Goal: Find specific page/section: Find specific page/section

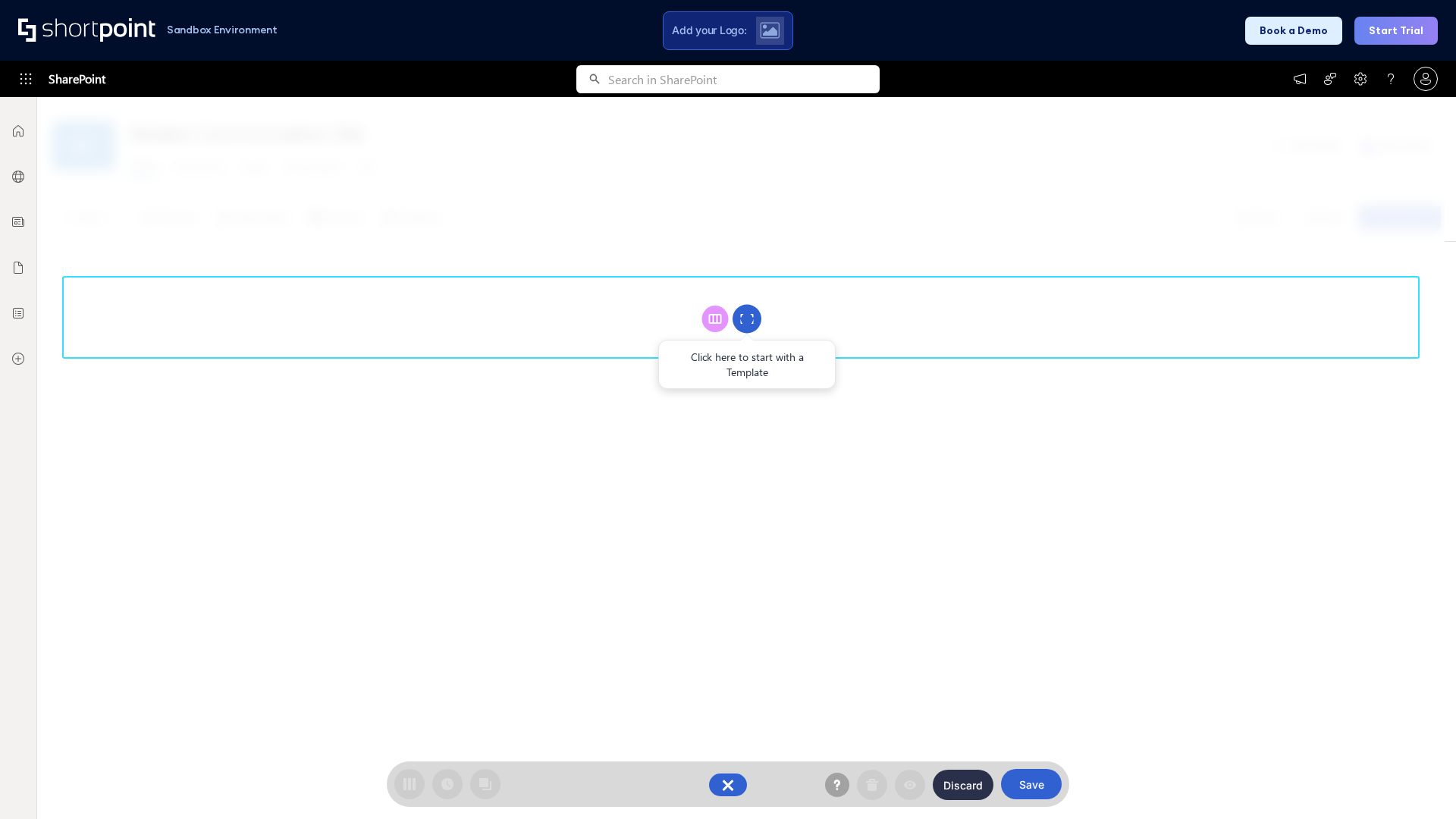
click at [747, 319] on circle at bounding box center [747, 319] width 29 height 29
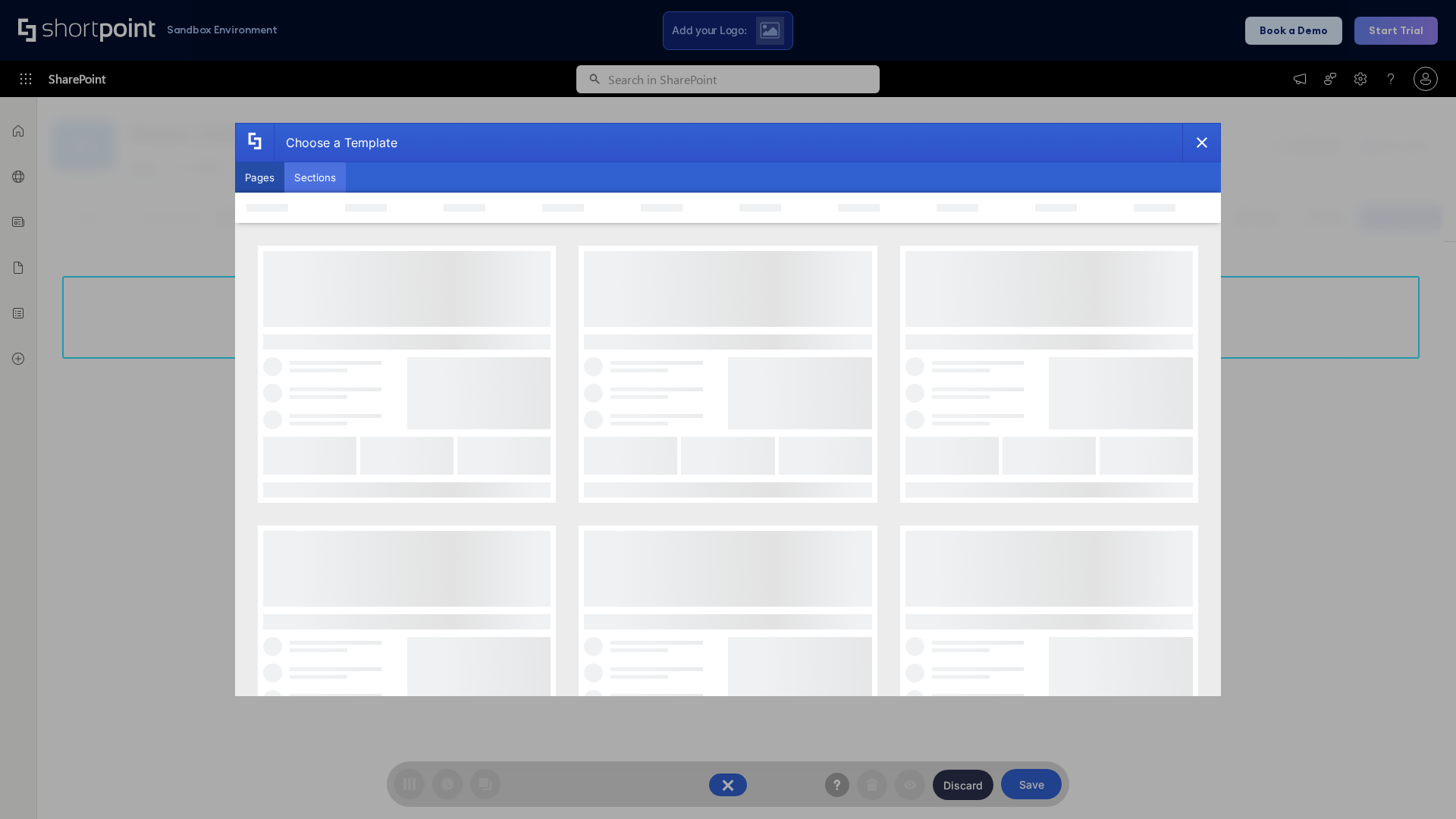
click at [315, 177] on button "Sections" at bounding box center [315, 177] width 61 height 30
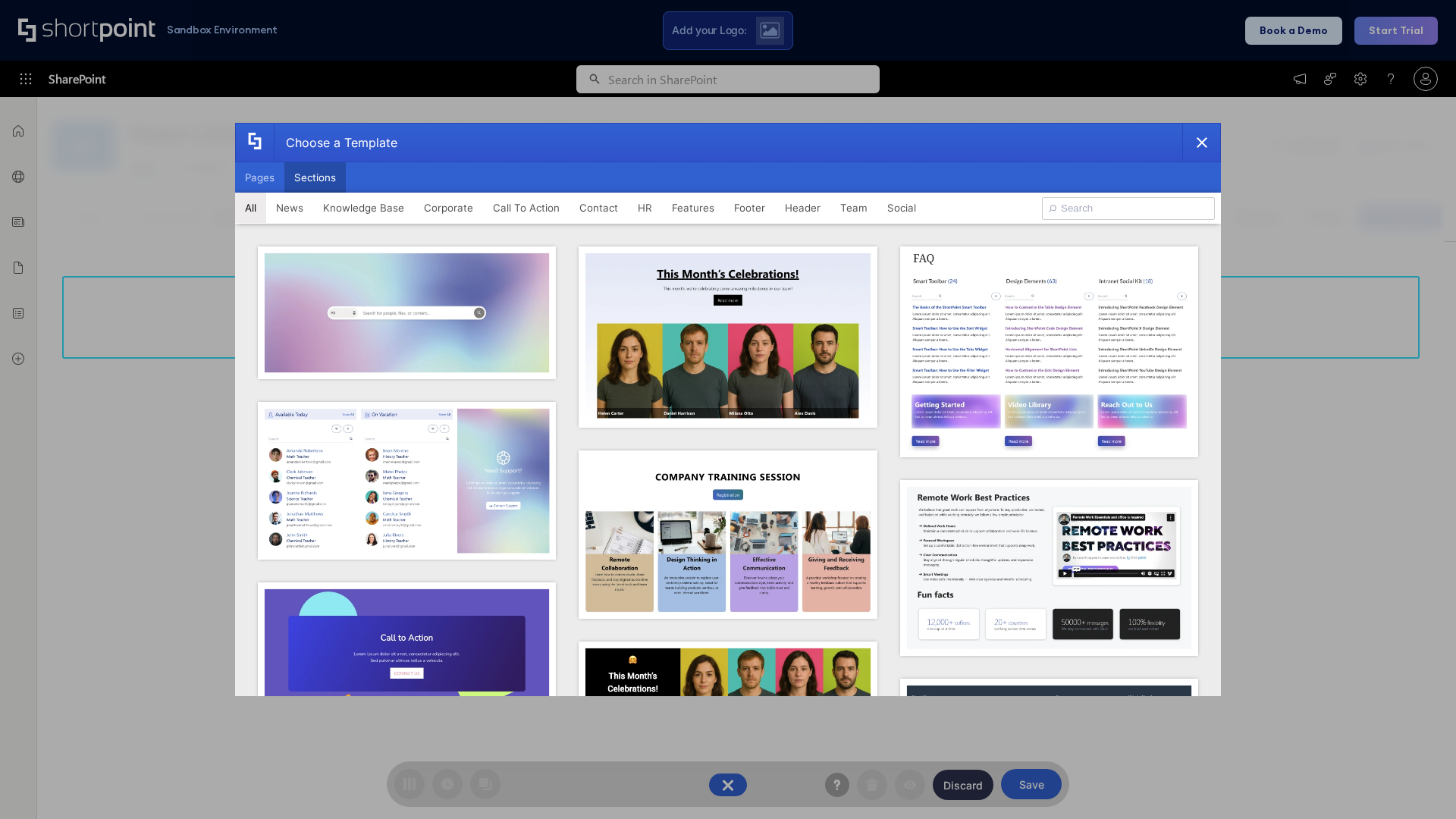
type input "Knowledge Base"
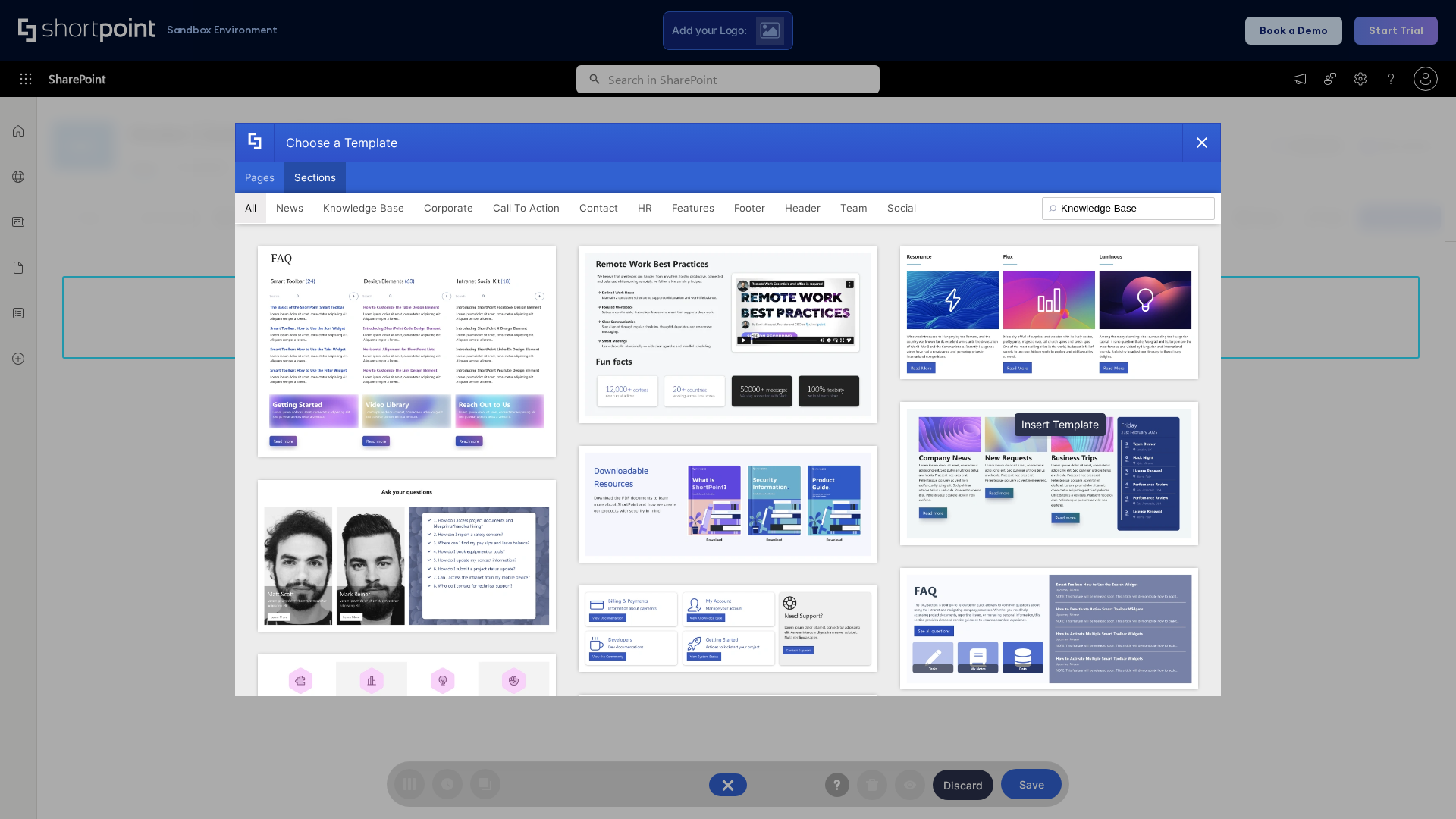
scroll to position [348, 0]
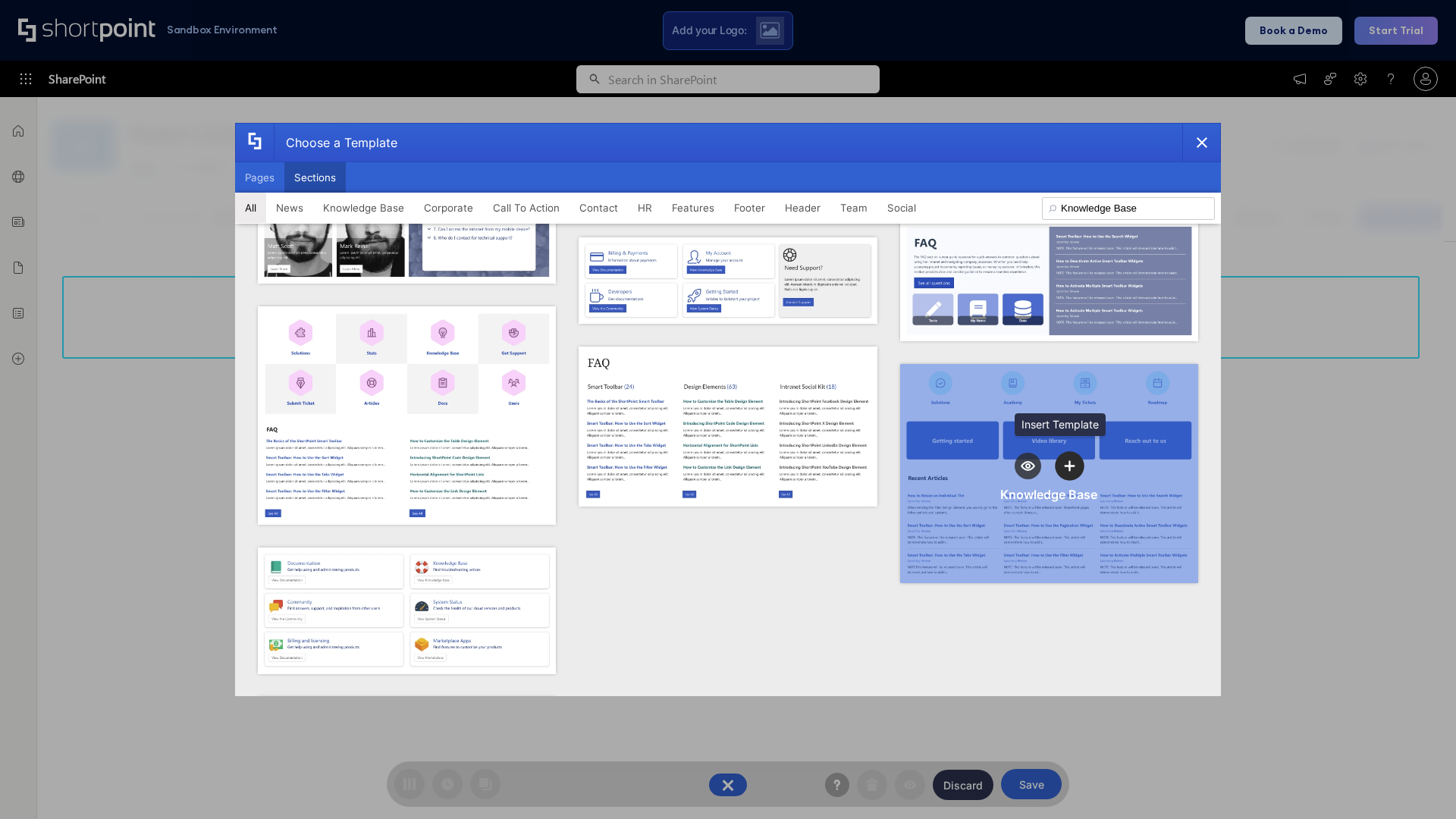
click at [1065, 460] on icon "template selector" at bounding box center [1070, 466] width 10 height 10
